Goal: Task Accomplishment & Management: Manage account settings

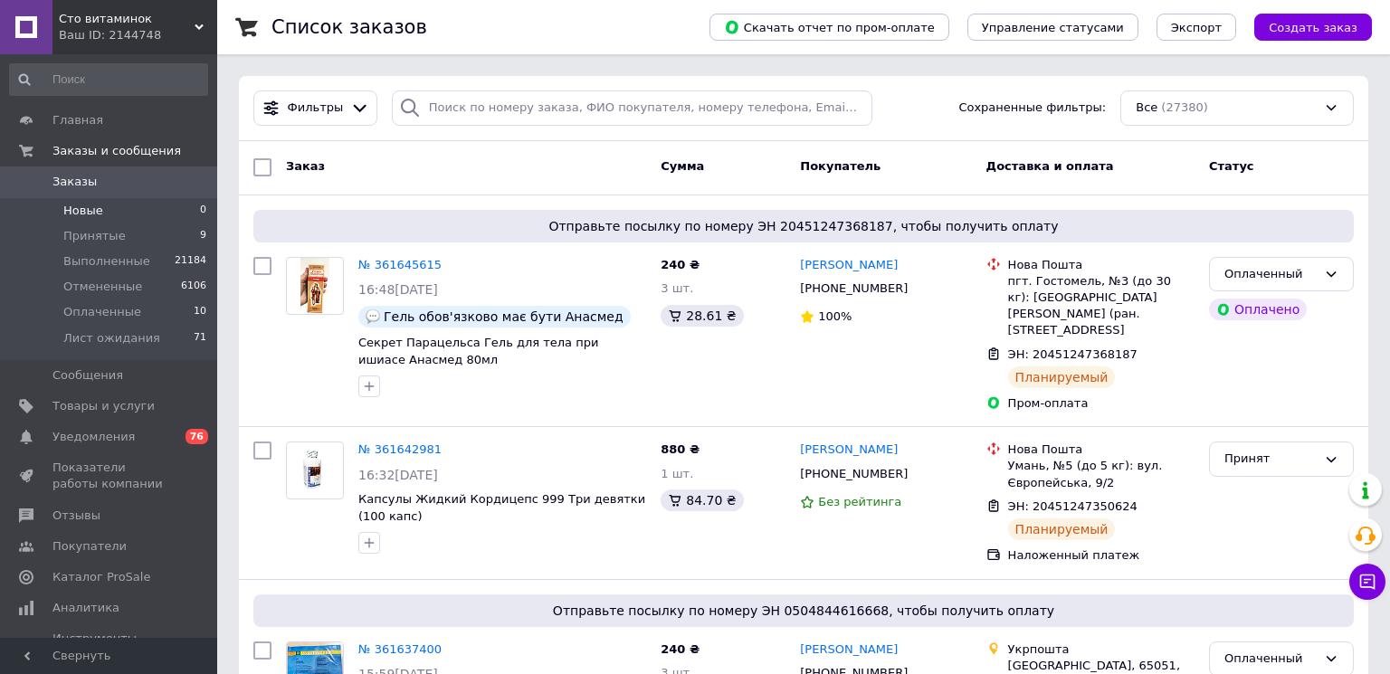
click at [76, 210] on span "Новые" at bounding box center [83, 211] width 40 height 16
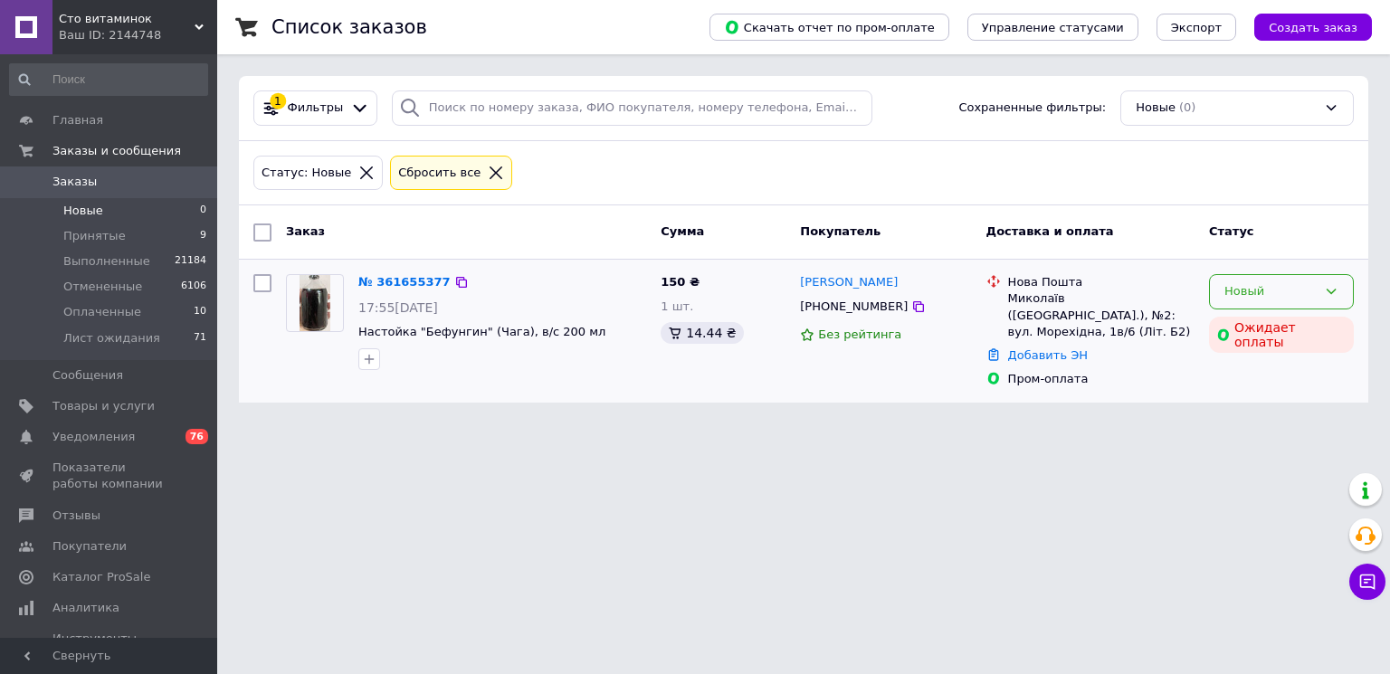
click at [1264, 290] on div "Новый" at bounding box center [1270, 291] width 92 height 19
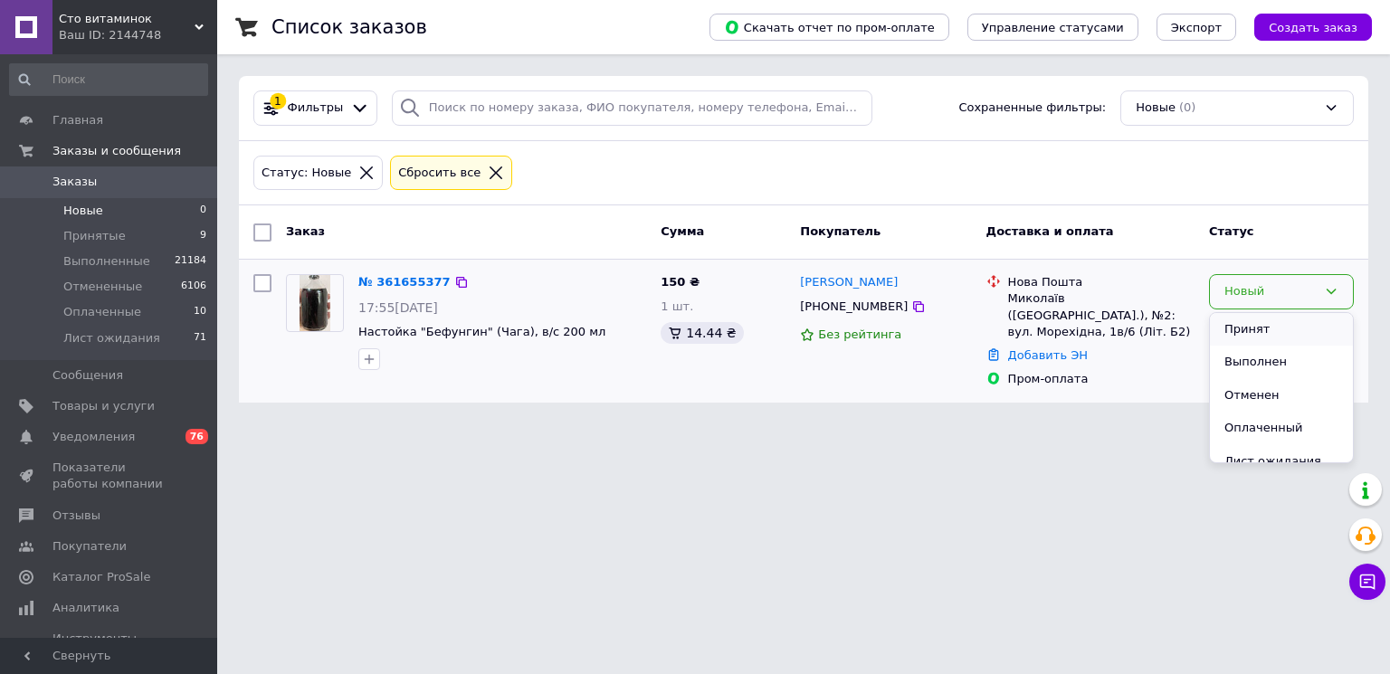
click at [1252, 327] on li "Принят" at bounding box center [1281, 329] width 143 height 33
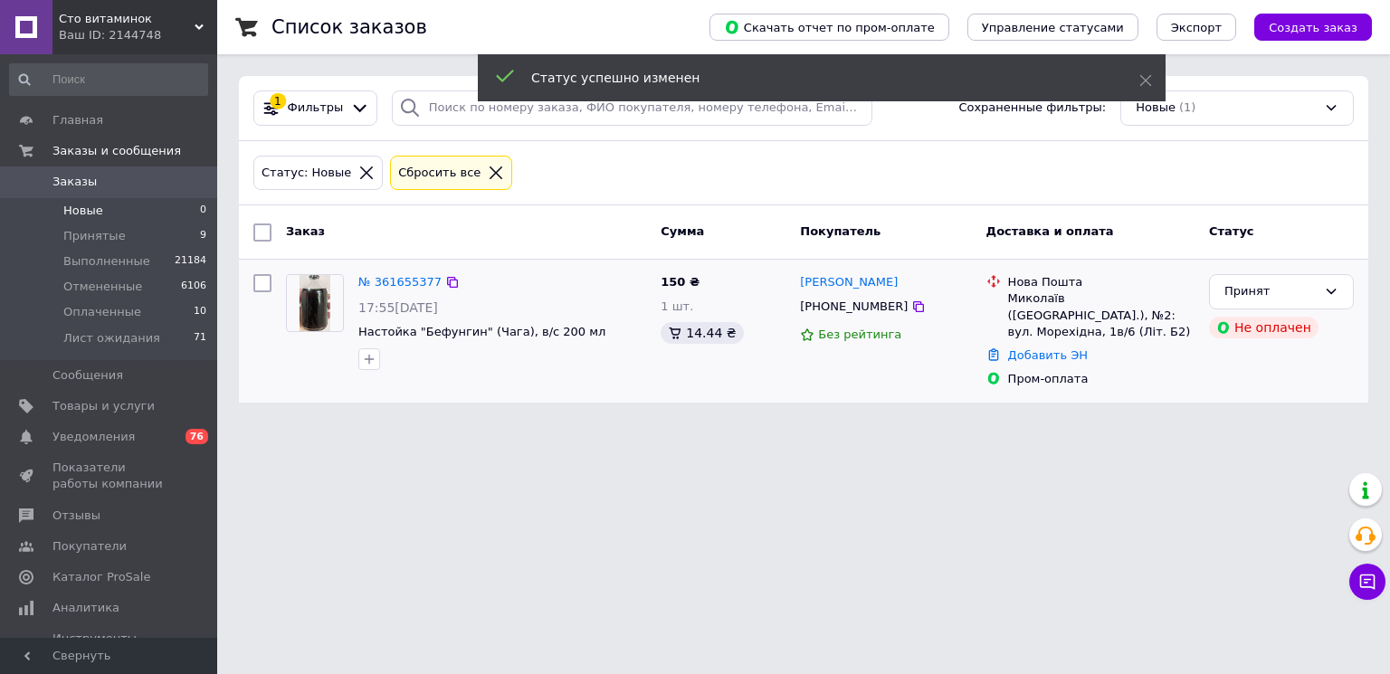
click at [395, 282] on link "№ 361655377" at bounding box center [399, 282] width 83 height 14
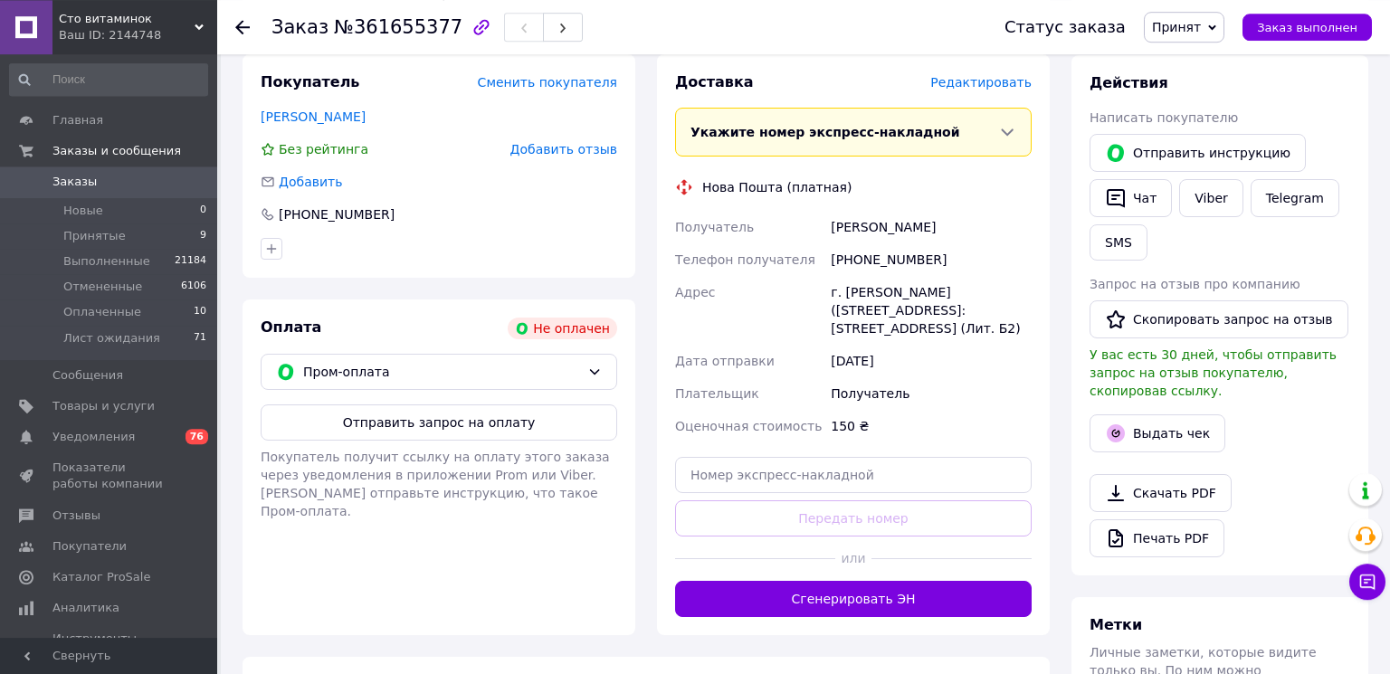
scroll to position [391, 0]
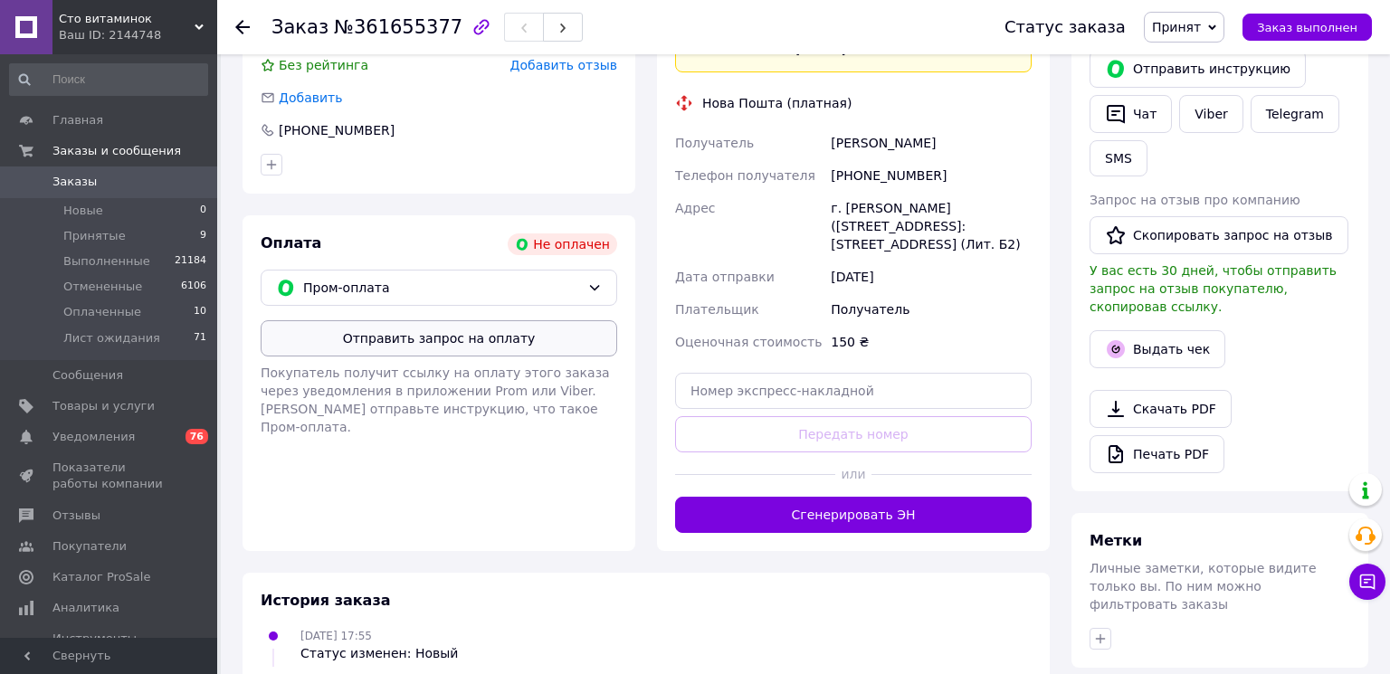
click at [364, 338] on button "Отправить запрос на оплату" at bounding box center [439, 338] width 357 height 36
click at [64, 182] on span "Заказы" at bounding box center [74, 182] width 44 height 16
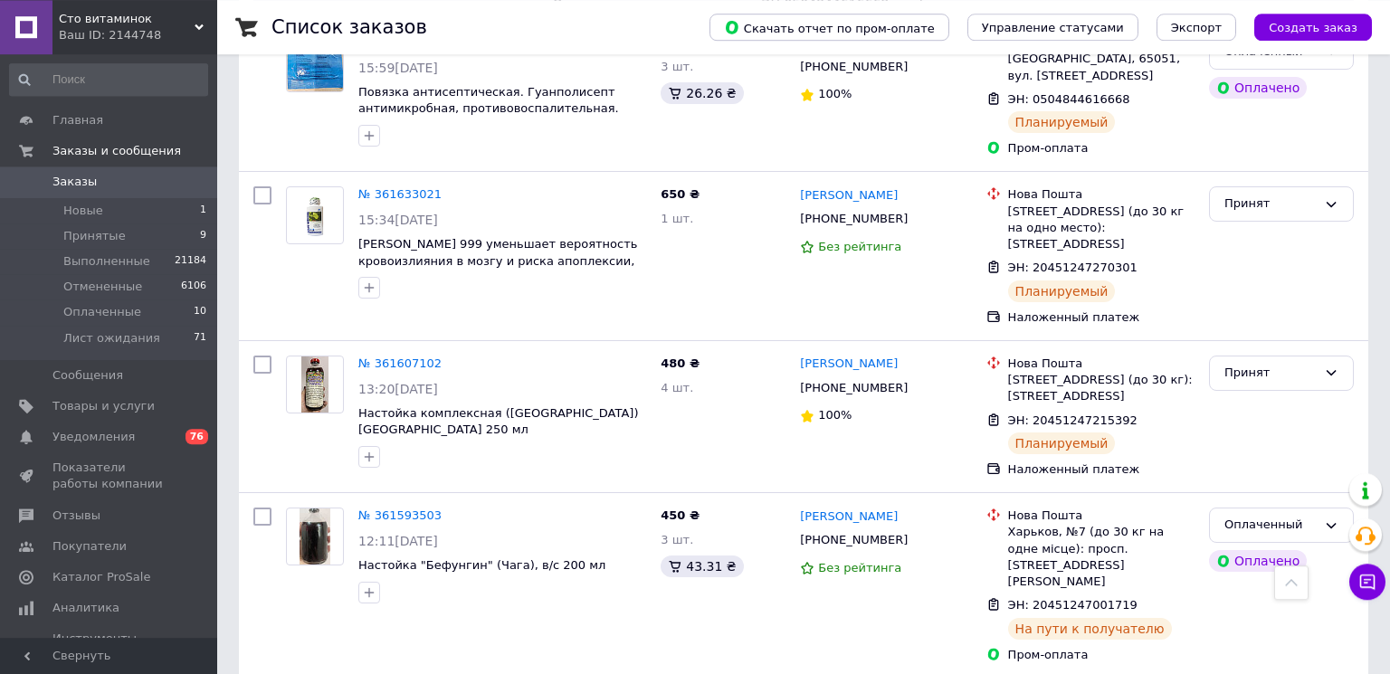
scroll to position [684, 0]
